Goal: Transaction & Acquisition: Download file/media

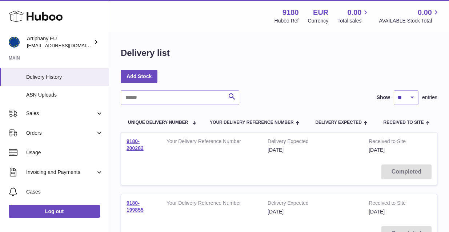
scroll to position [120, 0]
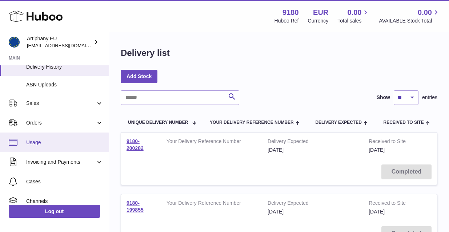
click at [58, 140] on span "Usage" at bounding box center [64, 142] width 77 height 7
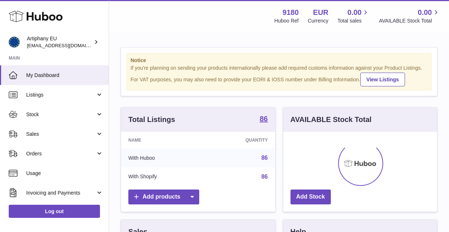
scroll to position [113, 154]
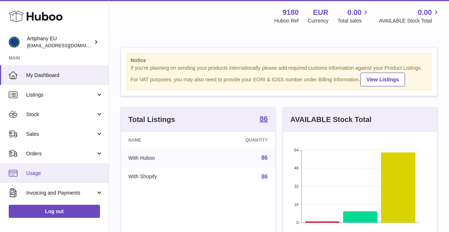
click at [40, 177] on link "Usage" at bounding box center [54, 174] width 109 height 20
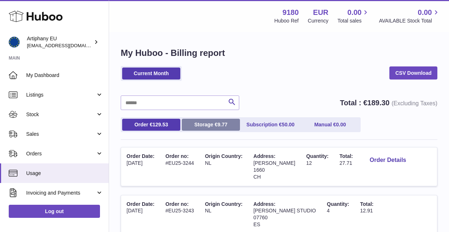
click at [205, 125] on link "Storage € 9.77" at bounding box center [211, 125] width 58 height 12
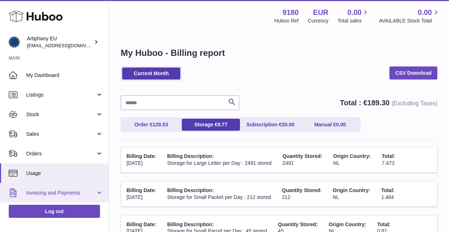
click at [59, 193] on span "Invoicing and Payments" at bounding box center [60, 193] width 69 height 7
click at [87, 193] on span "Invoicing and Payments" at bounding box center [60, 193] width 69 height 7
click at [86, 191] on span "Invoicing and Payments" at bounding box center [60, 193] width 69 height 7
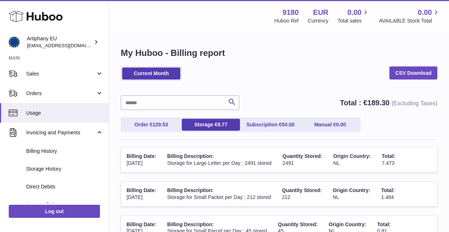
scroll to position [63, 0]
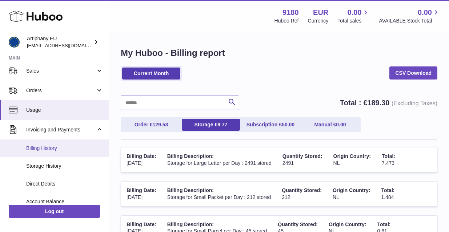
click at [57, 148] on span "Billing History" at bounding box center [64, 148] width 77 height 7
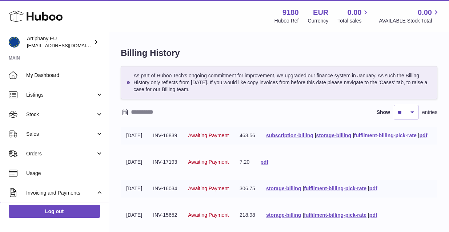
click at [354, 139] on link "fulfilment-billing-pick-rate" at bounding box center [385, 136] width 63 height 6
click at [420, 139] on link "pdf" at bounding box center [424, 136] width 8 height 6
click at [268, 165] on link "pdf" at bounding box center [264, 162] width 8 height 6
click at [377, 192] on link "pdf" at bounding box center [373, 189] width 8 height 6
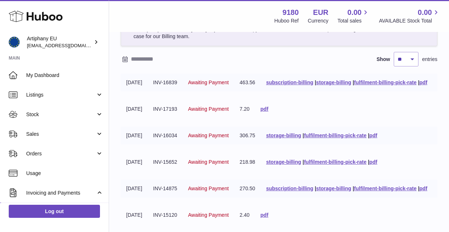
scroll to position [60, 0]
